Goal: Check status: Check status

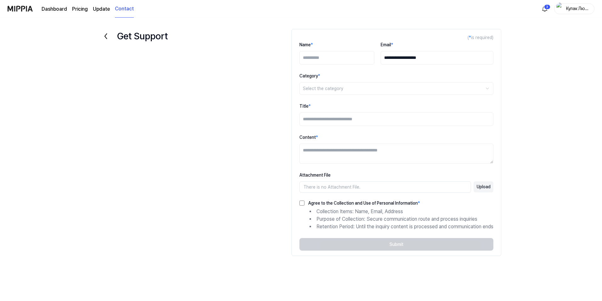
click at [24, 9] on img at bounding box center [20, 8] width 25 height 17
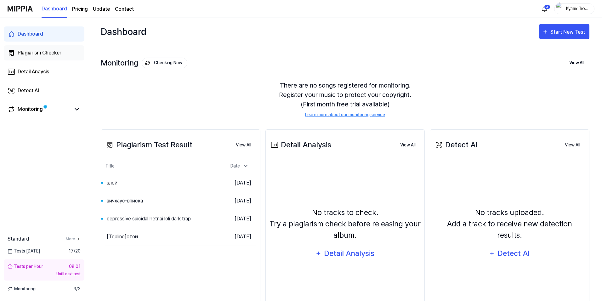
click at [52, 54] on div "Plagiarism Checker" at bounding box center [40, 53] width 44 height 8
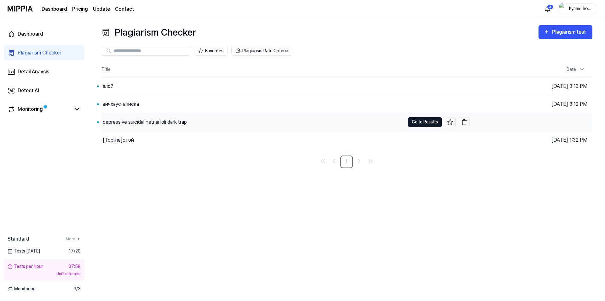
click at [418, 123] on button "Go to Results" at bounding box center [425, 122] width 34 height 10
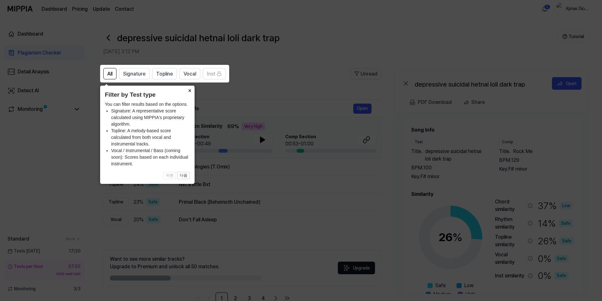
click at [188, 92] on button "×" at bounding box center [190, 90] width 10 height 9
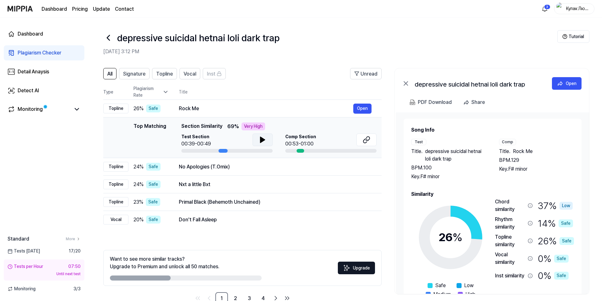
click at [266, 140] on icon at bounding box center [263, 140] width 8 height 8
click at [220, 149] on div "Test Section 00:39-00:49" at bounding box center [226, 142] width 91 height 19
click at [259, 143] on icon at bounding box center [263, 140] width 8 height 8
click at [220, 151] on div at bounding box center [223, 151] width 9 height 4
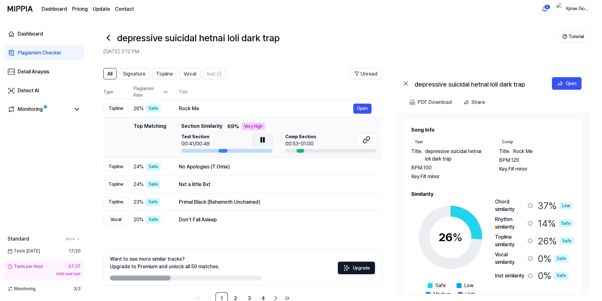
click at [264, 137] on icon at bounding box center [263, 140] width 8 height 8
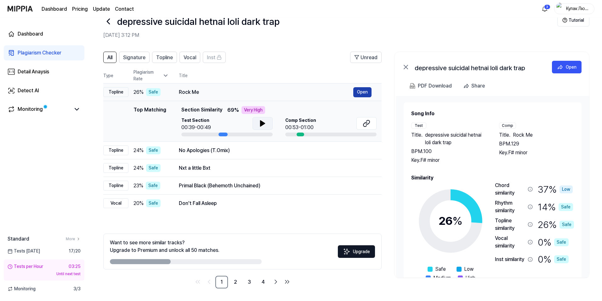
click at [366, 92] on button "Open" at bounding box center [362, 92] width 18 height 10
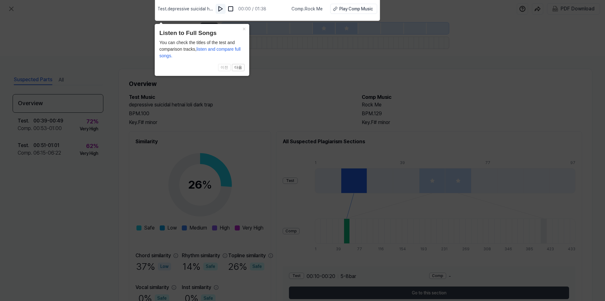
click at [221, 8] on img at bounding box center [220, 9] width 6 height 6
click at [220, 10] on img at bounding box center [221, 9] width 6 height 6
click at [242, 29] on button "×" at bounding box center [244, 28] width 10 height 9
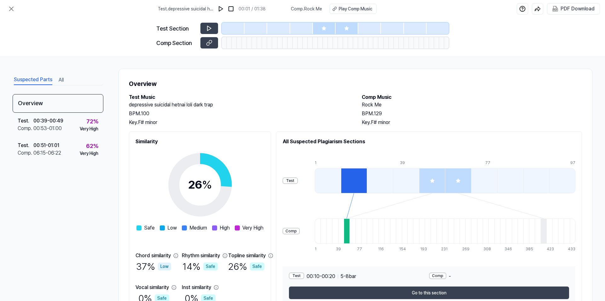
scroll to position [34, 0]
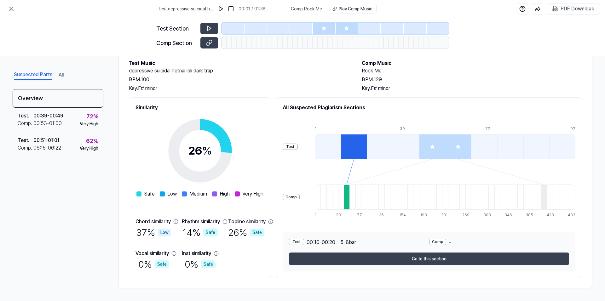
click at [445, 147] on div at bounding box center [432, 146] width 26 height 25
click at [460, 147] on icon at bounding box center [458, 147] width 4 height 4
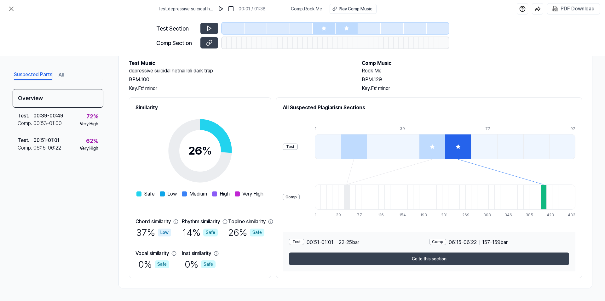
click at [435, 145] on icon at bounding box center [431, 146] width 5 height 5
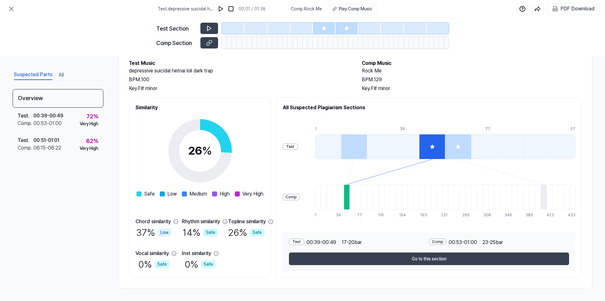
click at [460, 147] on icon at bounding box center [458, 147] width 4 height 4
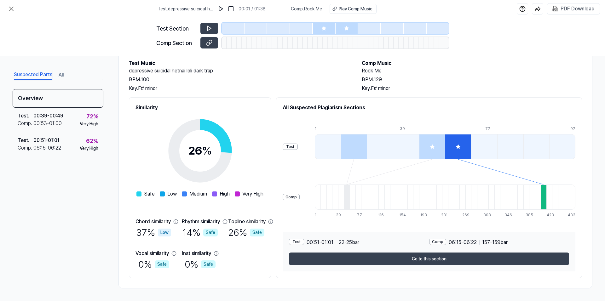
click at [445, 150] on div at bounding box center [432, 146] width 26 height 25
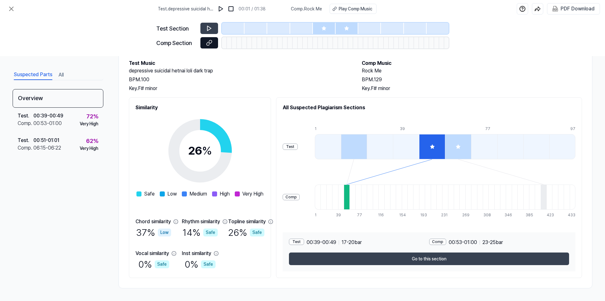
click at [209, 47] on button at bounding box center [209, 42] width 18 height 11
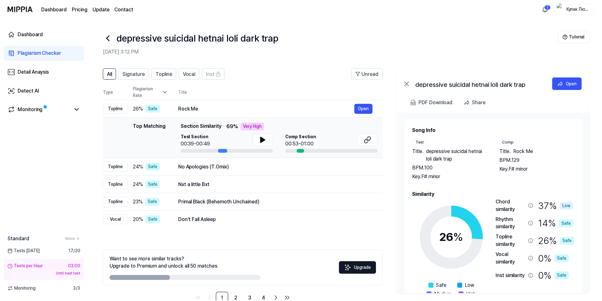
scroll to position [16, 0]
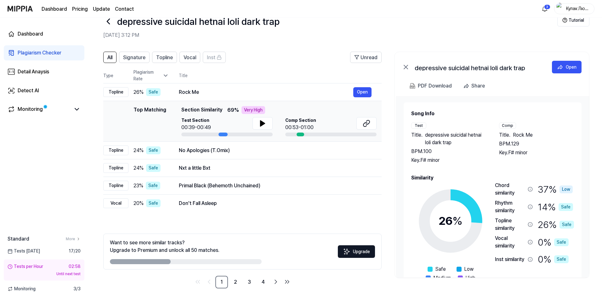
click at [106, 25] on icon at bounding box center [108, 21] width 10 height 10
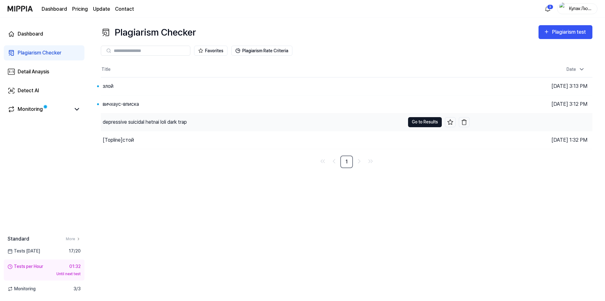
click at [423, 118] on button "Go to Results" at bounding box center [425, 122] width 34 height 10
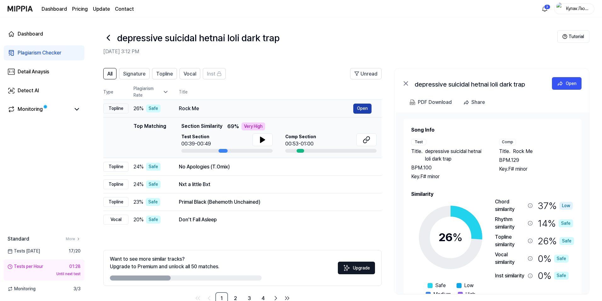
click at [366, 107] on button "Open" at bounding box center [362, 109] width 18 height 10
click at [124, 66] on div "All Signature Topline Vocal Inst Unread All Signature Topline Vocal Inst Type P…" at bounding box center [345, 190] width 514 height 256
click at [132, 74] on span "Signature" at bounding box center [134, 74] width 22 height 8
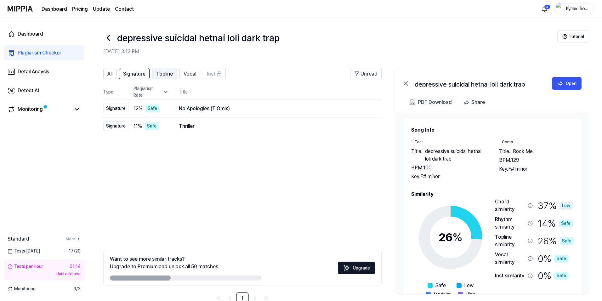
click at [161, 78] on button "Topline" at bounding box center [164, 73] width 25 height 11
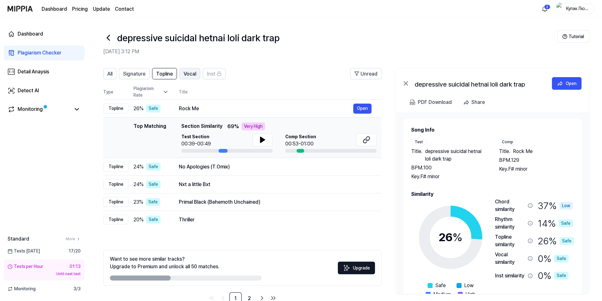
click at [191, 72] on span "Vocal" at bounding box center [190, 74] width 13 height 8
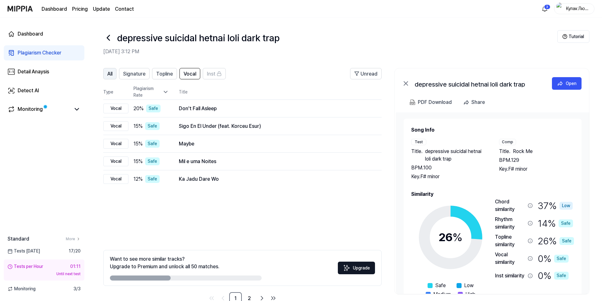
click at [115, 71] on button "All" at bounding box center [109, 73] width 13 height 11
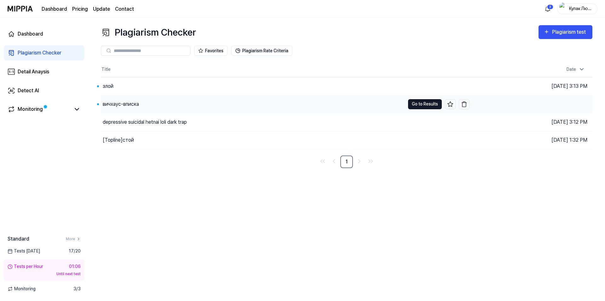
click at [425, 102] on button "Go to Results" at bounding box center [425, 104] width 34 height 10
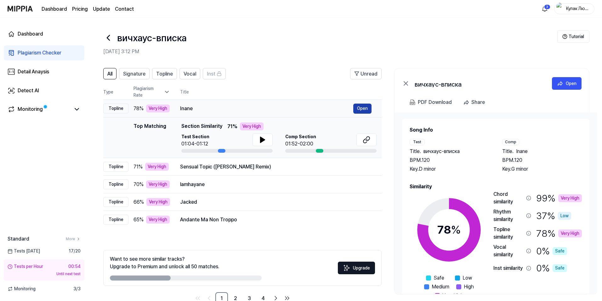
click at [357, 108] on button "Open" at bounding box center [362, 109] width 18 height 10
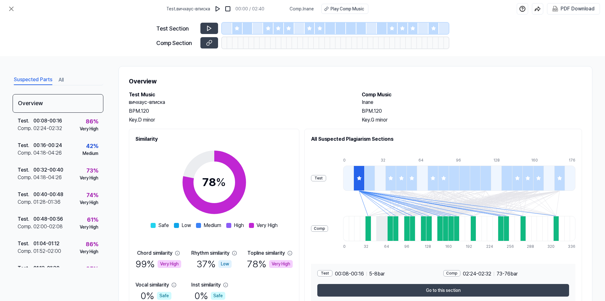
scroll to position [34, 0]
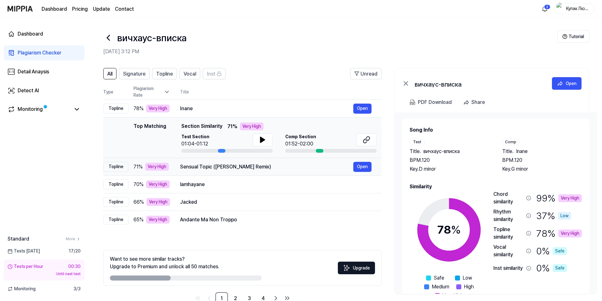
click at [264, 161] on td "Sensual Topic (Mooravyov Remix) Open" at bounding box center [276, 167] width 212 height 18
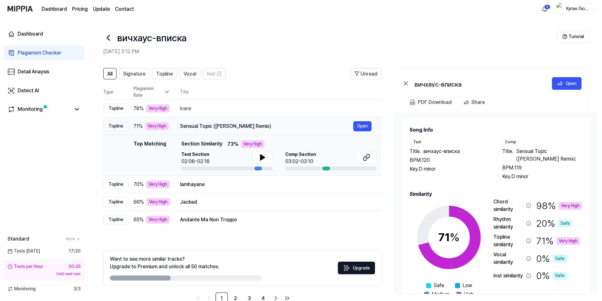
drag, startPoint x: 182, startPoint y: 126, endPoint x: 252, endPoint y: 125, distance: 69.3
click at [252, 125] on div "Sensual Topic (Mooravyov Remix)" at bounding box center [266, 126] width 173 height 8
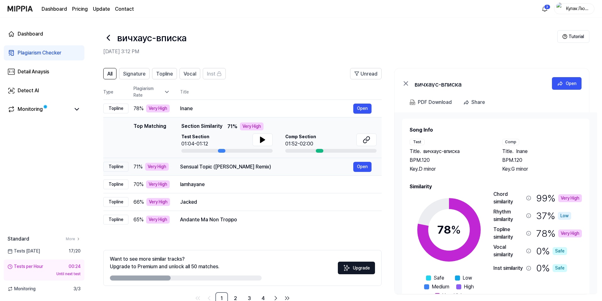
click at [201, 168] on div "Sensual Topic (Mooravyov Remix)" at bounding box center [266, 167] width 173 height 8
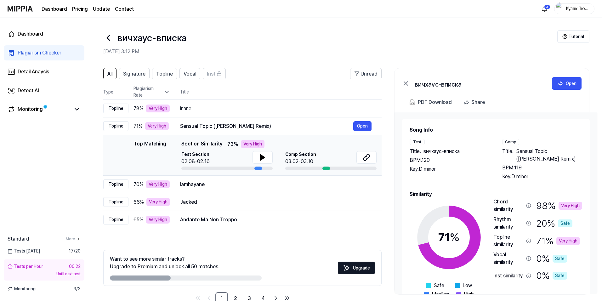
drag, startPoint x: 181, startPoint y: 143, endPoint x: 227, endPoint y: 143, distance: 45.7
click at [227, 142] on div "Top Matching Section Similarity 73 % Very High" at bounding box center [278, 144] width 195 height 8
click at [521, 153] on span "Sensual Topic (Mooravyov Remix)" at bounding box center [549, 155] width 66 height 15
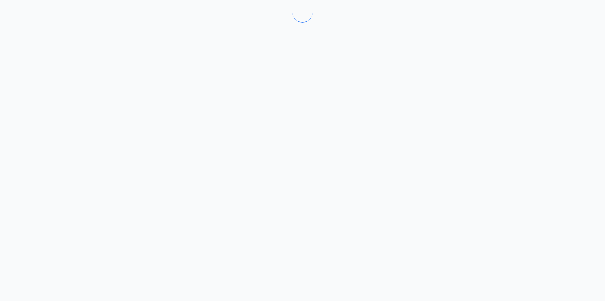
click at [521, 153] on div at bounding box center [302, 150] width 605 height 301
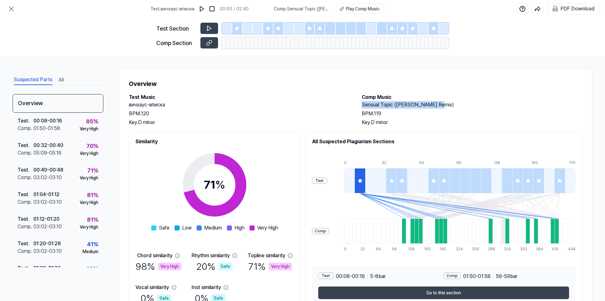
drag, startPoint x: 360, startPoint y: 104, endPoint x: 437, endPoint y: 108, distance: 77.9
click at [437, 108] on div "Test Music вичхаус-вписка BPM. 120 Key. D minor Comp Music Sensual Topic (Moora…" at bounding box center [355, 110] width 453 height 33
copy h2 "Sensual Topic (Mooravyov Remix)"
click at [391, 178] on div at bounding box center [391, 180] width 10 height 25
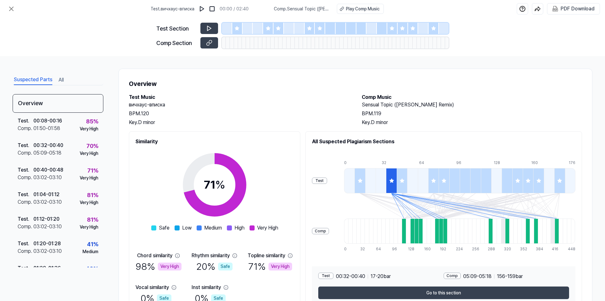
click at [399, 180] on div at bounding box center [401, 180] width 10 height 25
click at [440, 184] on div at bounding box center [443, 180] width 10 height 25
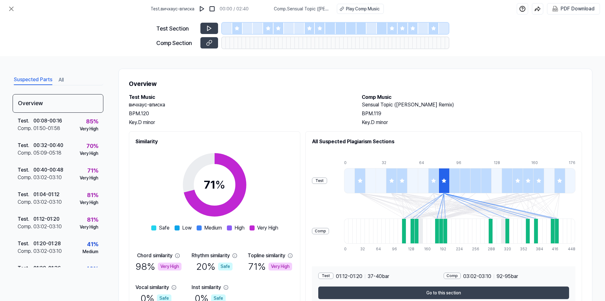
drag, startPoint x: 434, startPoint y: 184, endPoint x: 438, endPoint y: 185, distance: 3.9
click at [438, 185] on div at bounding box center [433, 180] width 10 height 25
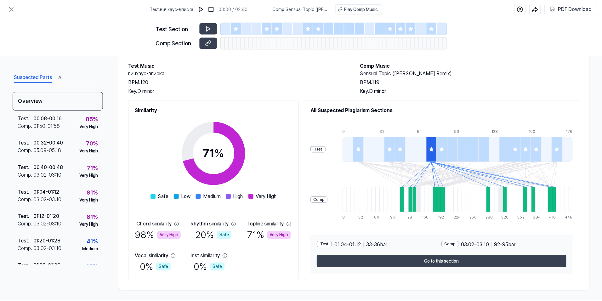
scroll to position [34, 0]
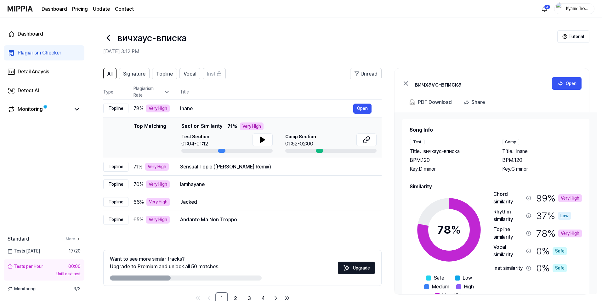
click at [119, 41] on h1 "вичхаус-вписка" at bounding box center [152, 38] width 70 height 14
click at [113, 39] on icon at bounding box center [108, 38] width 10 height 10
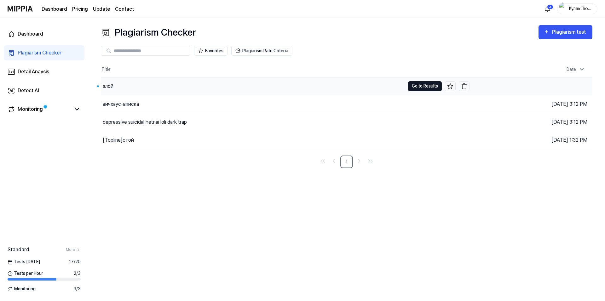
click at [422, 85] on button "Go to Results" at bounding box center [425, 86] width 34 height 10
click at [542, 38] on button "Plagiarism test" at bounding box center [565, 32] width 54 height 14
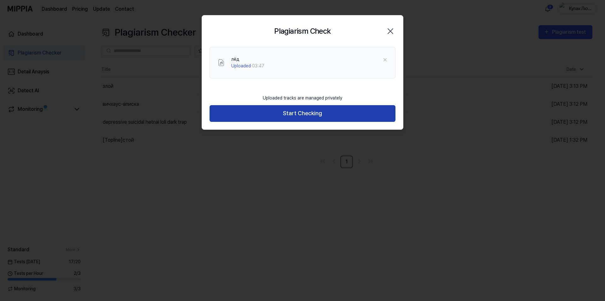
click at [296, 111] on button "Start Checking" at bounding box center [302, 113] width 186 height 17
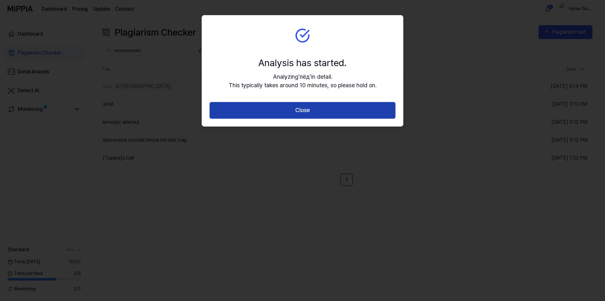
click at [287, 110] on button "Close" at bounding box center [302, 110] width 186 height 17
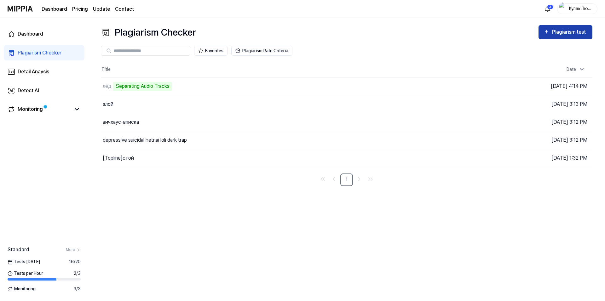
click at [547, 36] on icon "button" at bounding box center [546, 32] width 6 height 8
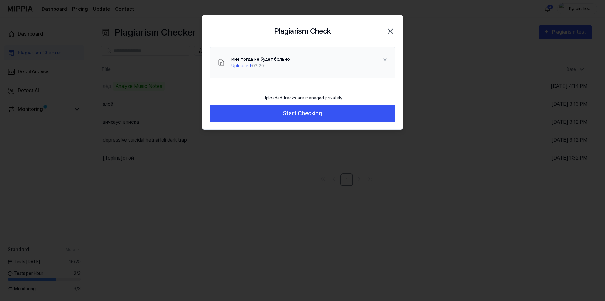
drag, startPoint x: 284, startPoint y: 135, endPoint x: 310, endPoint y: 141, distance: 26.5
click at [307, 140] on body "Dashboard Pricing Update Contact 3 Кулак Любви Dashboard Plagiarism Checker Det…" at bounding box center [302, 150] width 605 height 301
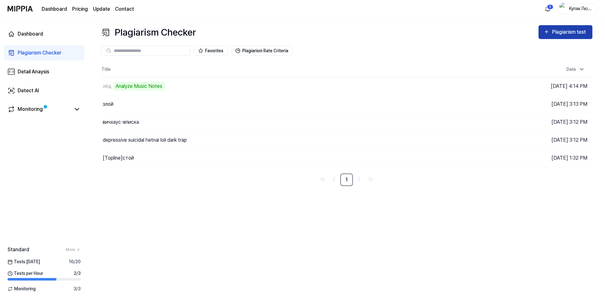
click at [547, 31] on icon "button" at bounding box center [546, 32] width 6 height 8
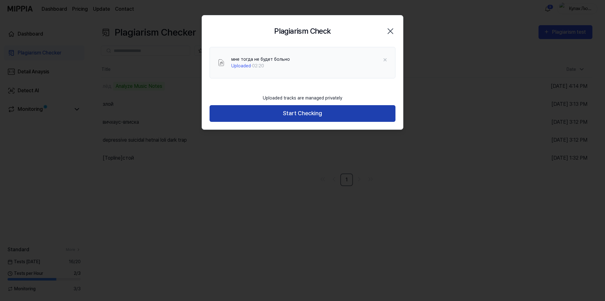
click at [303, 107] on button "Start Checking" at bounding box center [302, 113] width 186 height 17
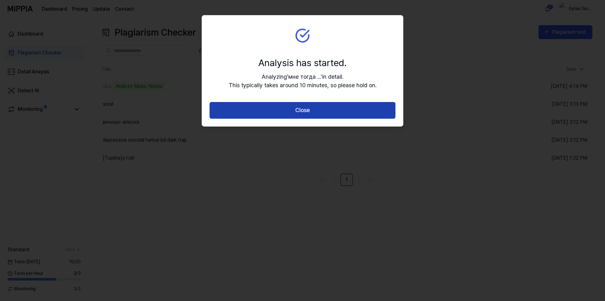
click at [321, 111] on button "Close" at bounding box center [302, 110] width 186 height 17
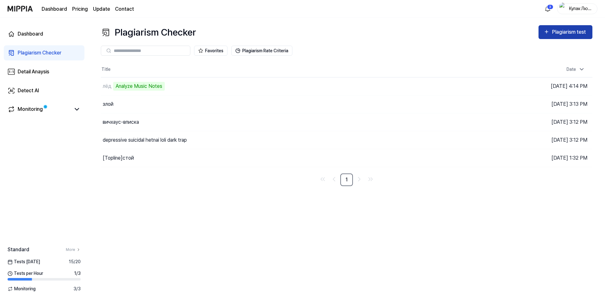
click at [571, 33] on div "Plagiarism test" at bounding box center [569, 32] width 35 height 8
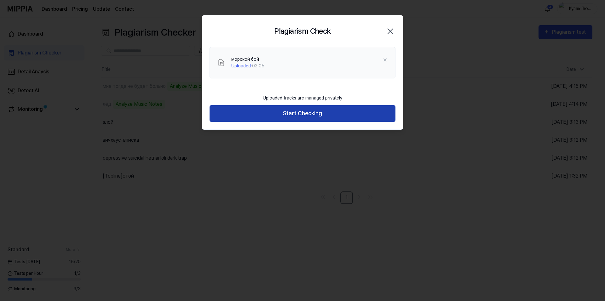
click at [277, 108] on button "Start Checking" at bounding box center [302, 113] width 186 height 17
